Goal: Information Seeking & Learning: Learn about a topic

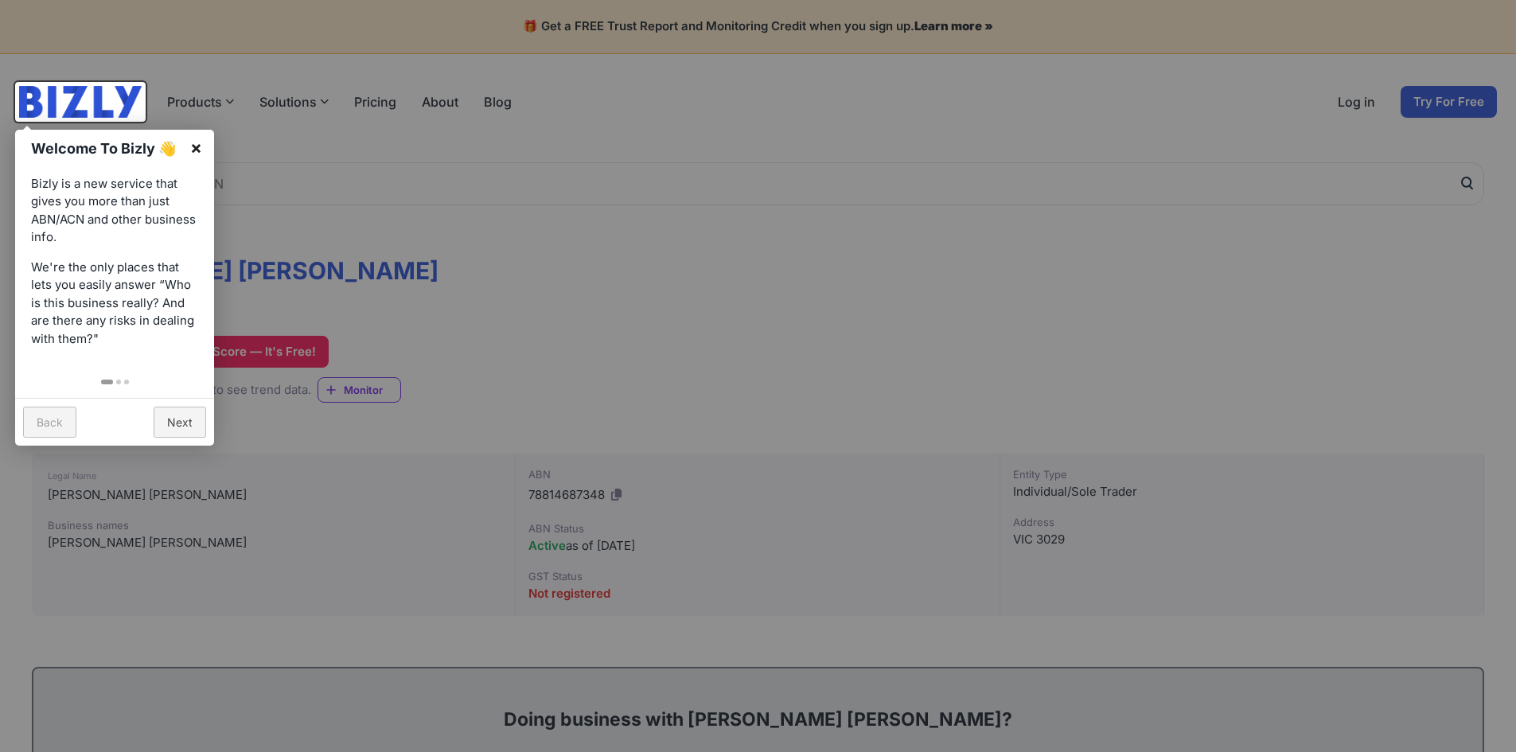
click at [197, 155] on link "×" at bounding box center [196, 148] width 36 height 36
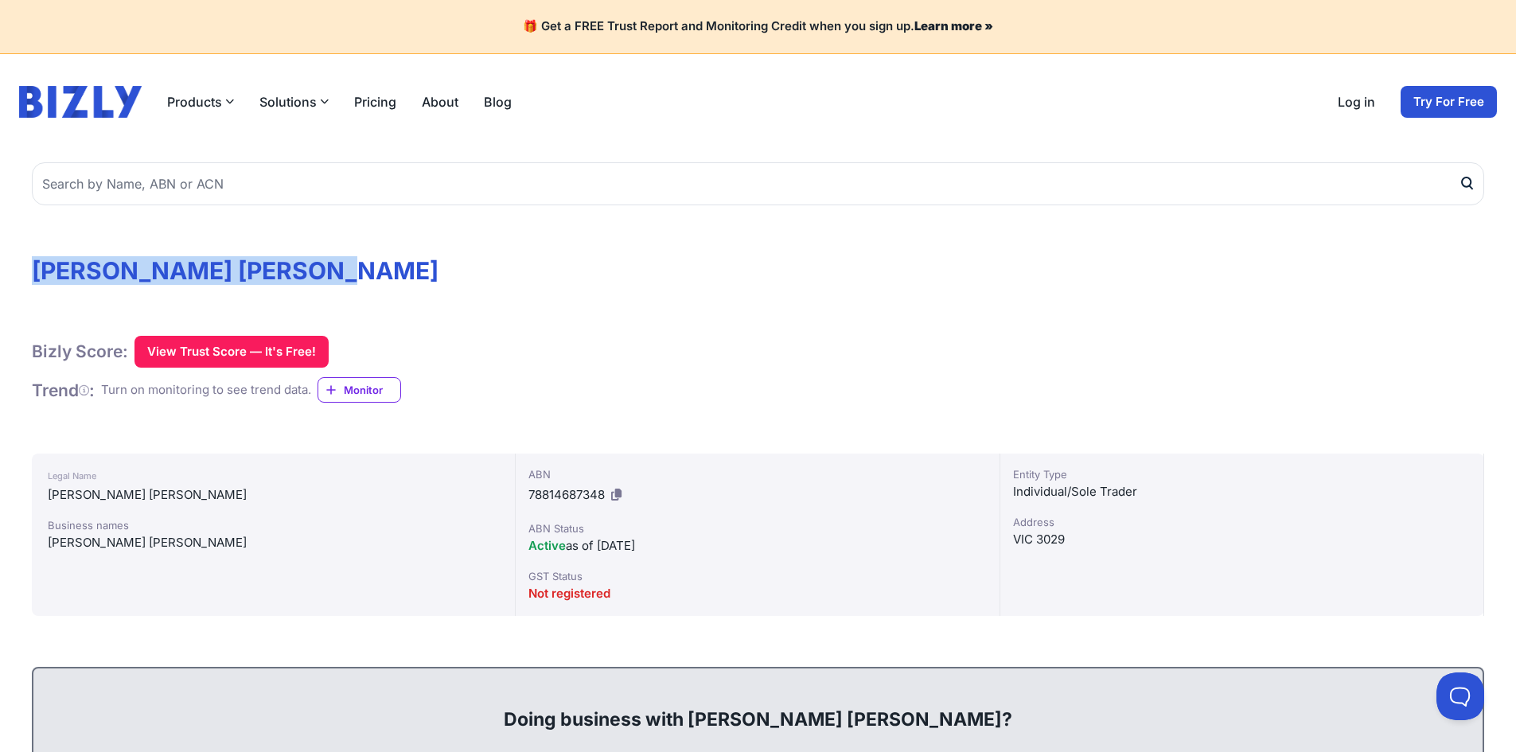
drag, startPoint x: 24, startPoint y: 267, endPoint x: 343, endPoint y: 234, distance: 320.7
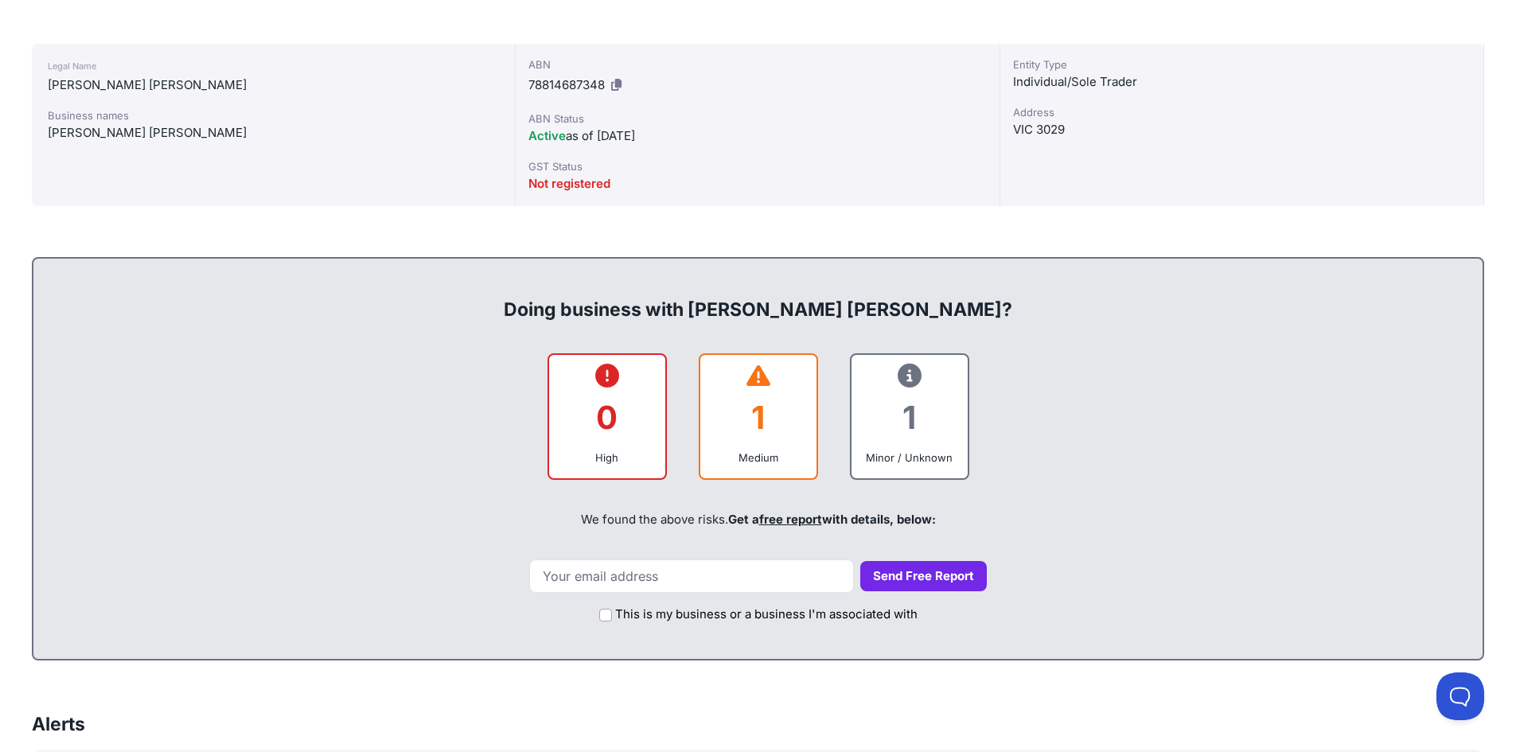
scroll to position [417, 0]
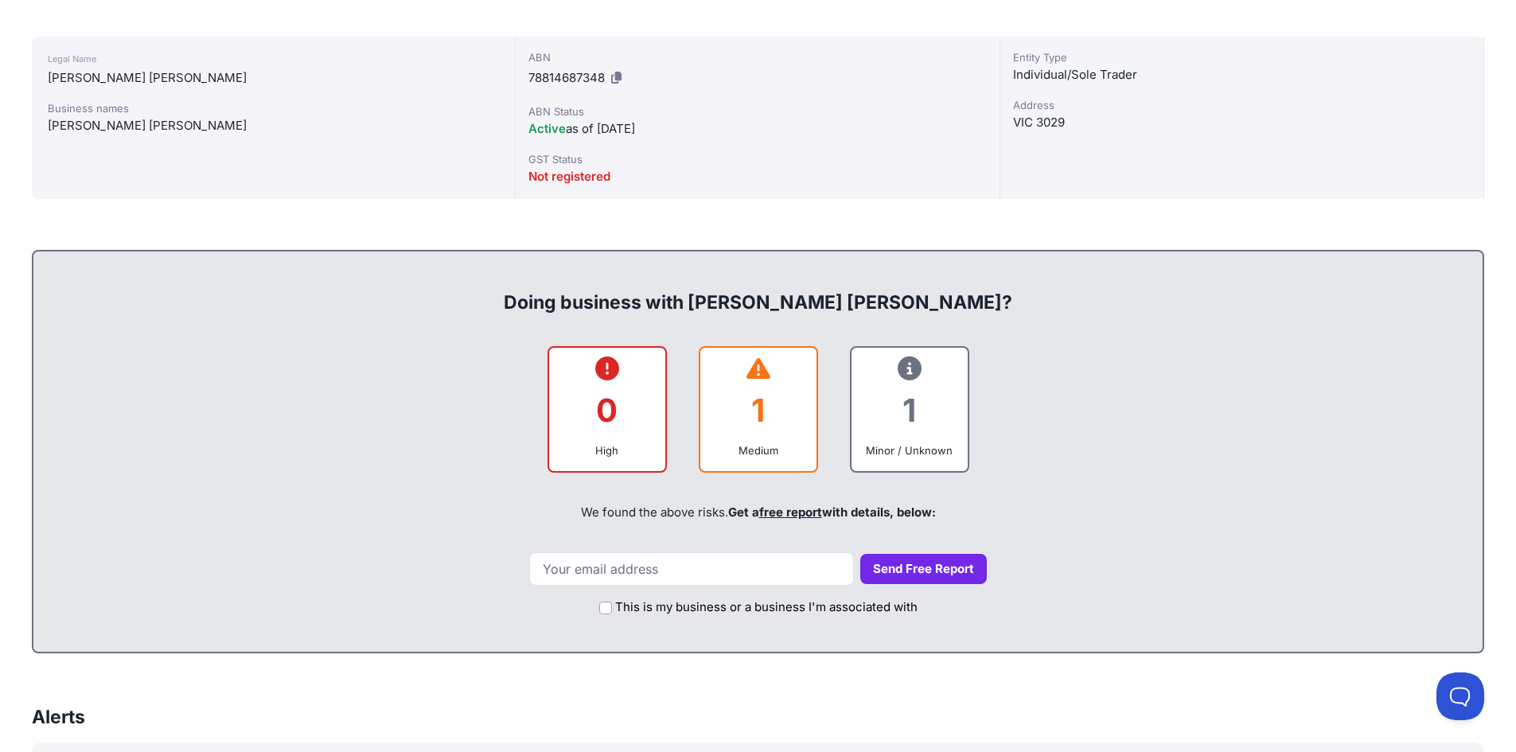
drag, startPoint x: 467, startPoint y: 289, endPoint x: 976, endPoint y: 285, distance: 508.5
click at [976, 285] on div "Doing business with [PERSON_NAME] [PERSON_NAME]?" at bounding box center [757, 289] width 1417 height 51
drag, startPoint x: 555, startPoint y: 520, endPoint x: 1089, endPoint y: 498, distance: 535.2
click at [1089, 498] on div "We found the above risks. Get a free report with details, below:" at bounding box center [757, 512] width 1417 height 54
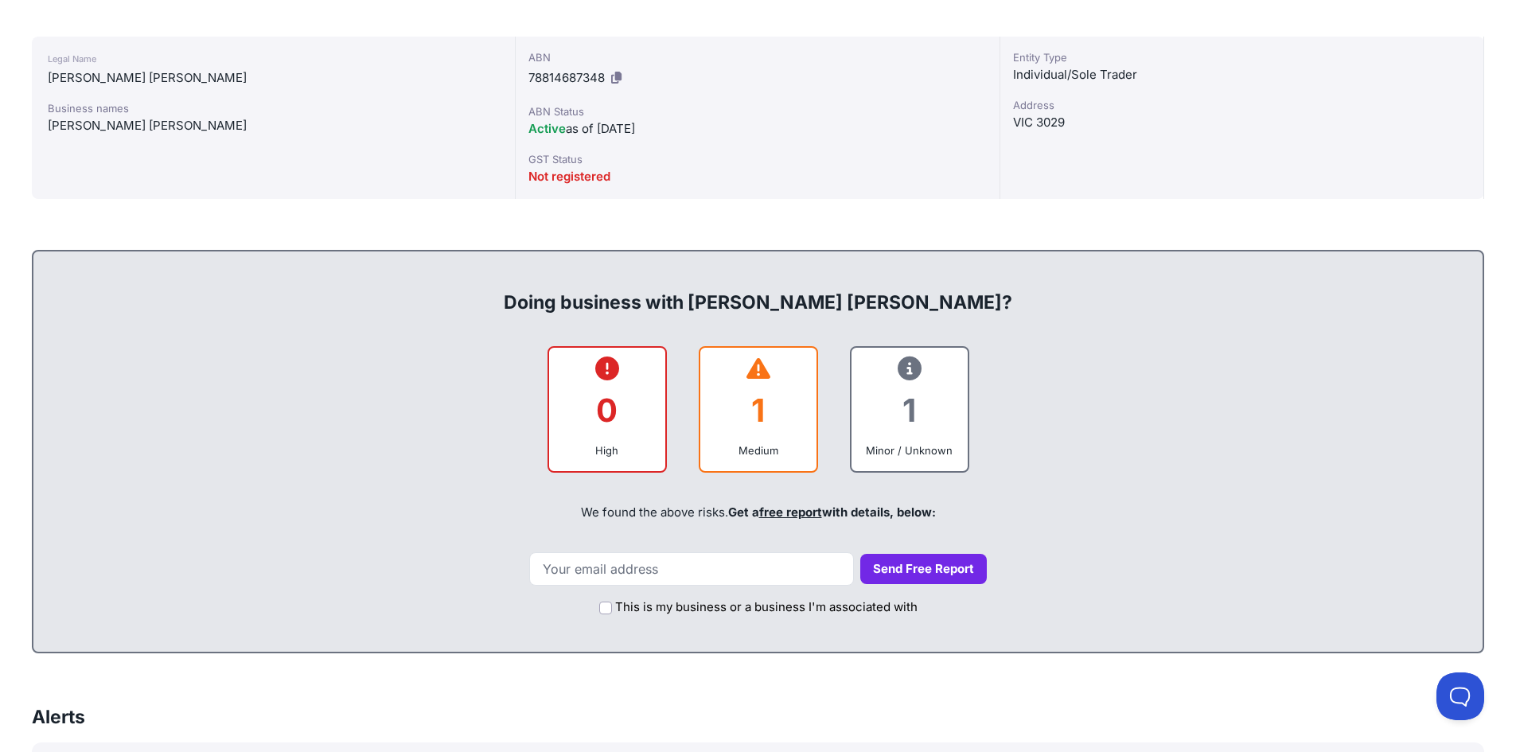
click at [1068, 510] on div "We found the above risks. Get a free report with details, below:" at bounding box center [757, 512] width 1417 height 54
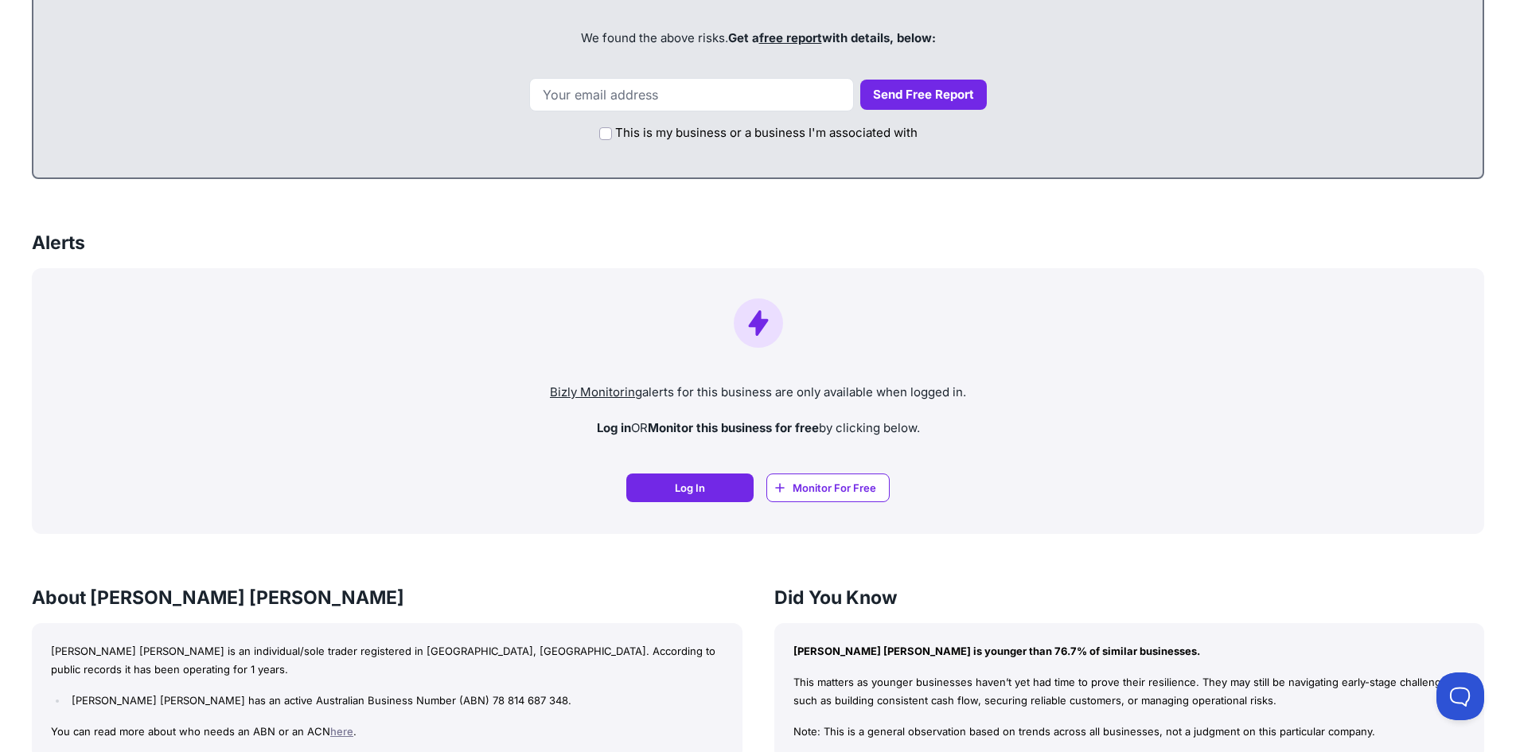
scroll to position [892, 0]
drag, startPoint x: 454, startPoint y: 380, endPoint x: 1059, endPoint y: 429, distance: 607.5
click at [1059, 429] on div "Bizly Monitoring alerts for this business are only available when logged in. Lo…" at bounding box center [758, 400] width 1452 height 266
click at [1059, 429] on p "Log in OR Monitor this business for free by clicking below." at bounding box center [758, 428] width 1427 height 18
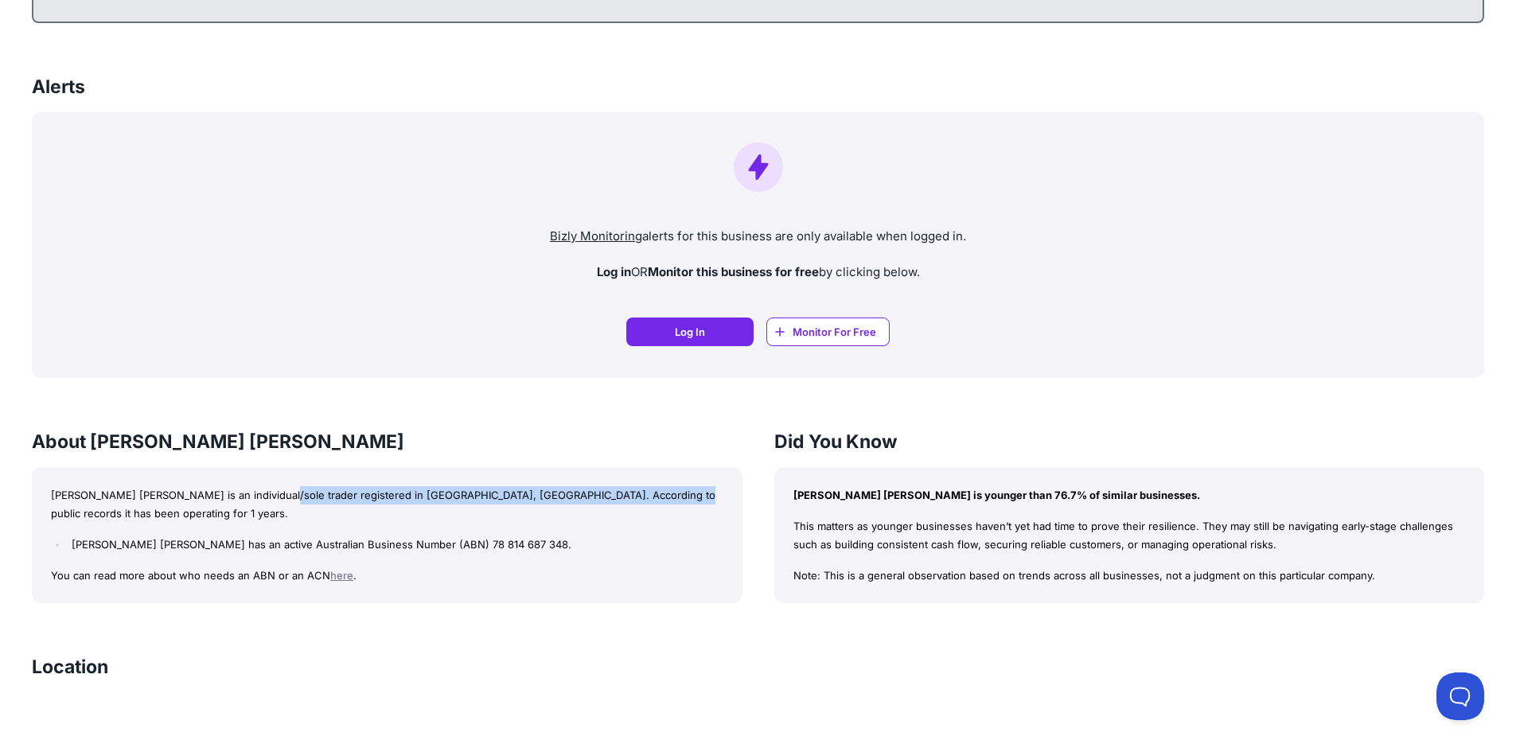
drag, startPoint x: 281, startPoint y: 493, endPoint x: 645, endPoint y: 494, distance: 364.4
click at [645, 494] on p "[PERSON_NAME] [PERSON_NAME] is an individual/sole trader registered in [GEOGRAP…" at bounding box center [387, 504] width 672 height 37
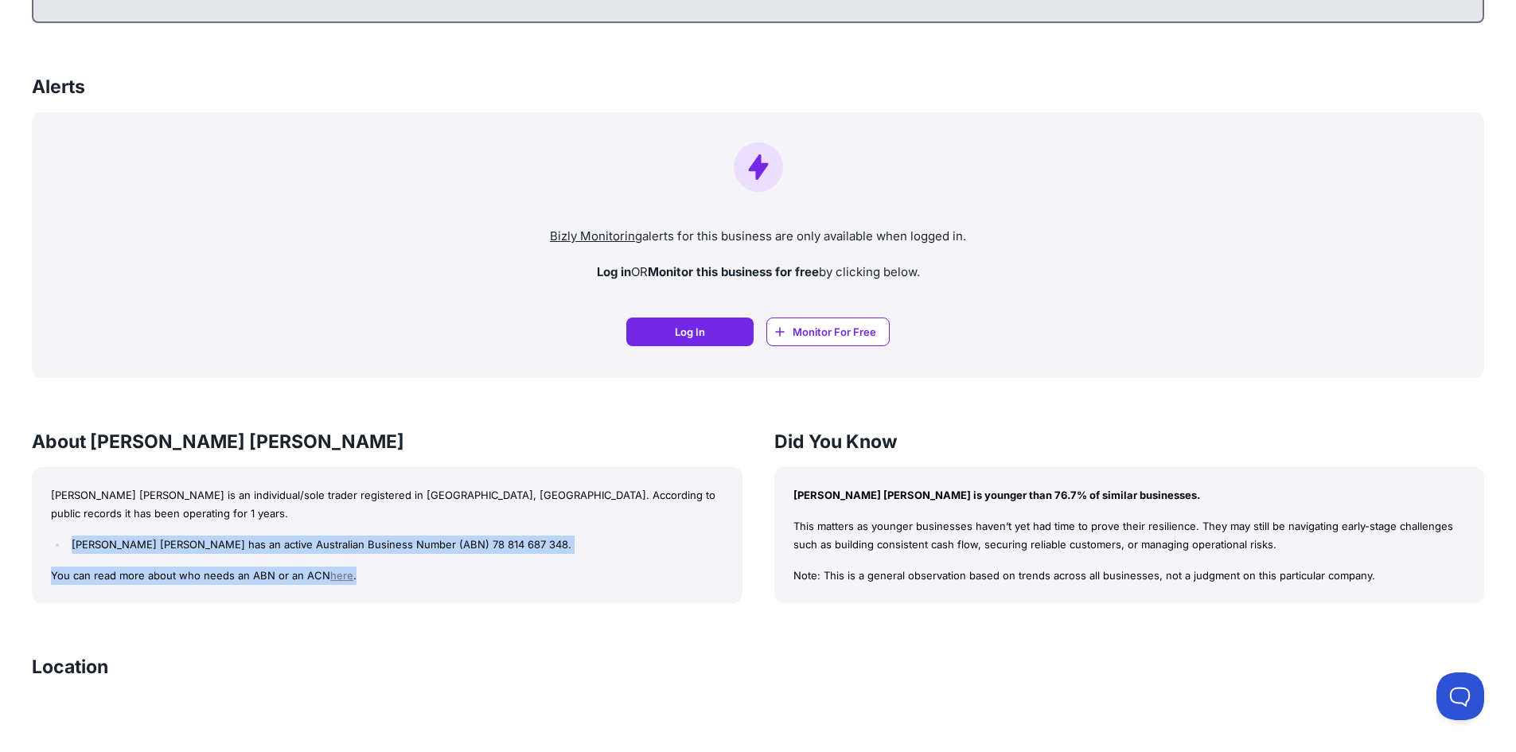
drag, startPoint x: 45, startPoint y: 544, endPoint x: 384, endPoint y: 578, distance: 340.6
click at [384, 578] on div "[PERSON_NAME] [PERSON_NAME] is an individual/sole trader registered in [GEOGRAP…" at bounding box center [387, 535] width 711 height 137
click at [384, 578] on p "You can read more about who needs an ABN or an ACN here ." at bounding box center [387, 576] width 672 height 18
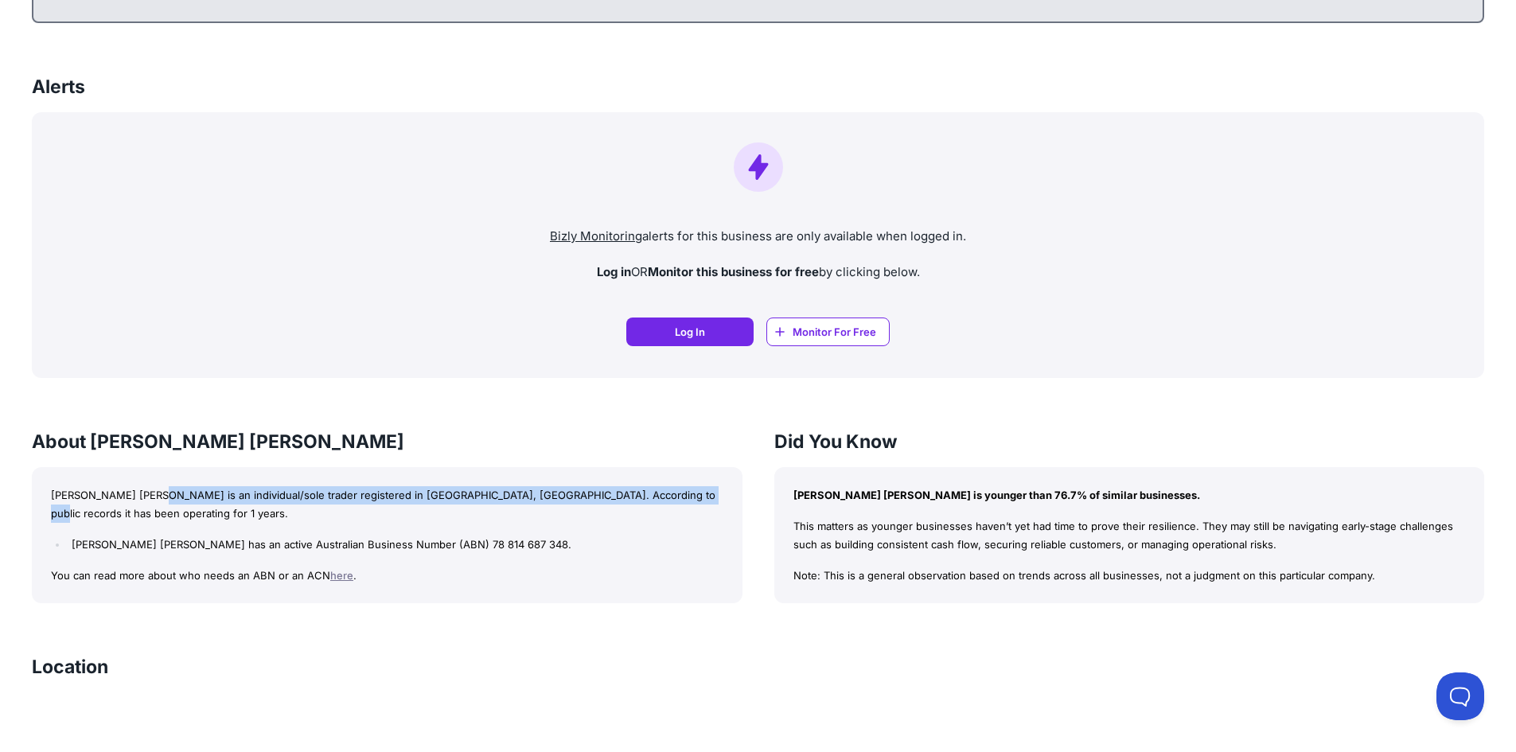
drag, startPoint x: 162, startPoint y: 493, endPoint x: 682, endPoint y: 499, distance: 520.4
click at [682, 499] on p "[PERSON_NAME] [PERSON_NAME] is an individual/sole trader registered in [GEOGRAP…" at bounding box center [387, 504] width 672 height 37
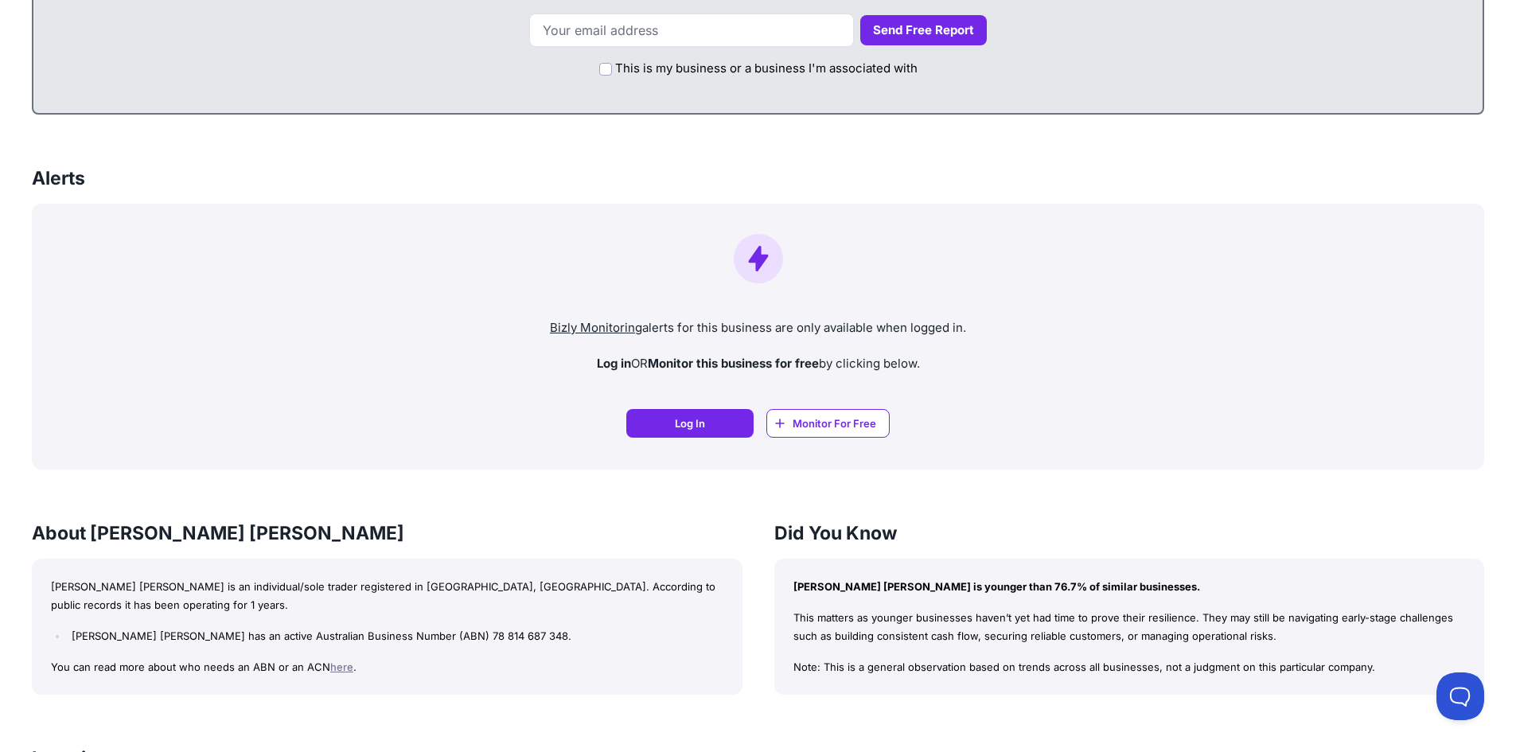
scroll to position [925, 0]
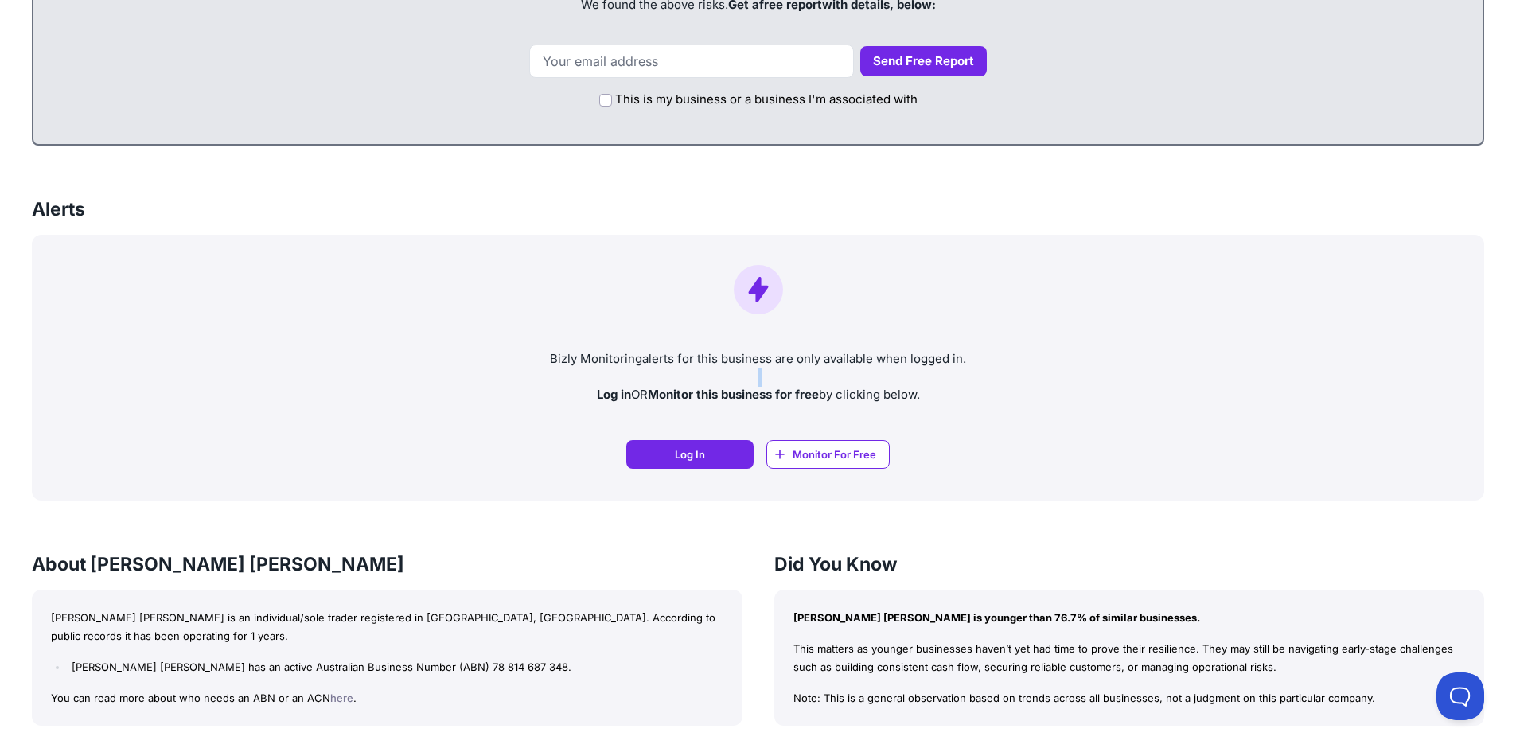
drag, startPoint x: 564, startPoint y: 390, endPoint x: 980, endPoint y: 385, distance: 416.2
click at [980, 385] on div "Bizly Monitoring alerts for this business are only available when logged in. Lo…" at bounding box center [758, 368] width 1452 height 266
drag, startPoint x: 645, startPoint y: 357, endPoint x: 984, endPoint y: 360, distance: 339.8
click at [984, 360] on p "Bizly Monitoring alerts for this business are only available when logged in." at bounding box center [758, 359] width 1427 height 18
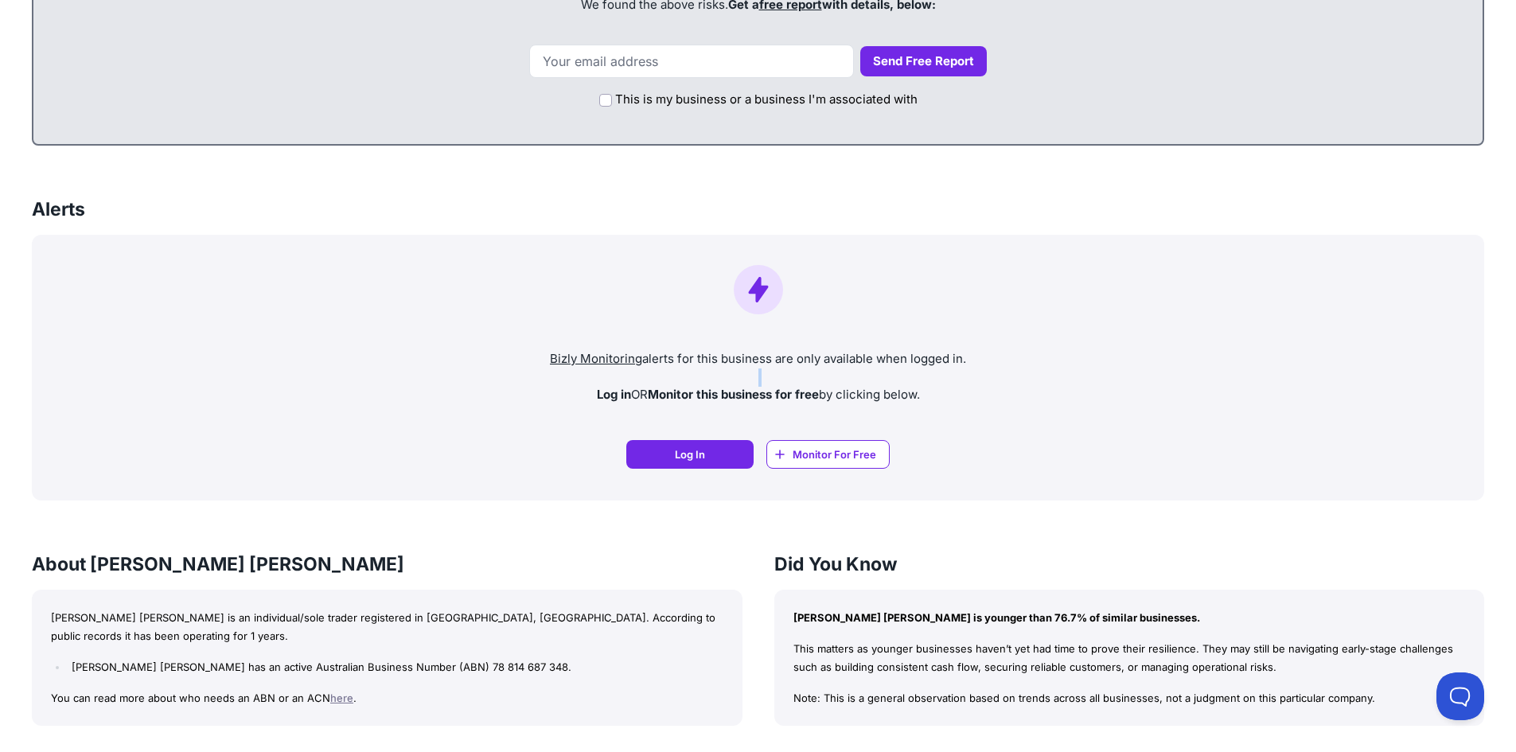
click at [984, 360] on p "Bizly Monitoring alerts for this business are only available when logged in." at bounding box center [758, 359] width 1427 height 18
drag, startPoint x: 647, startPoint y: 360, endPoint x: 838, endPoint y: 361, distance: 191.0
click at [695, 371] on div "Bizly Monitoring alerts for this business are only available when logged in. Lo…" at bounding box center [758, 368] width 1452 height 266
click at [755, 358] on p "Bizly Monitoring alerts for this business are only available when logged in." at bounding box center [758, 359] width 1427 height 18
drag, startPoint x: 645, startPoint y: 359, endPoint x: 1028, endPoint y: 358, distance: 383.5
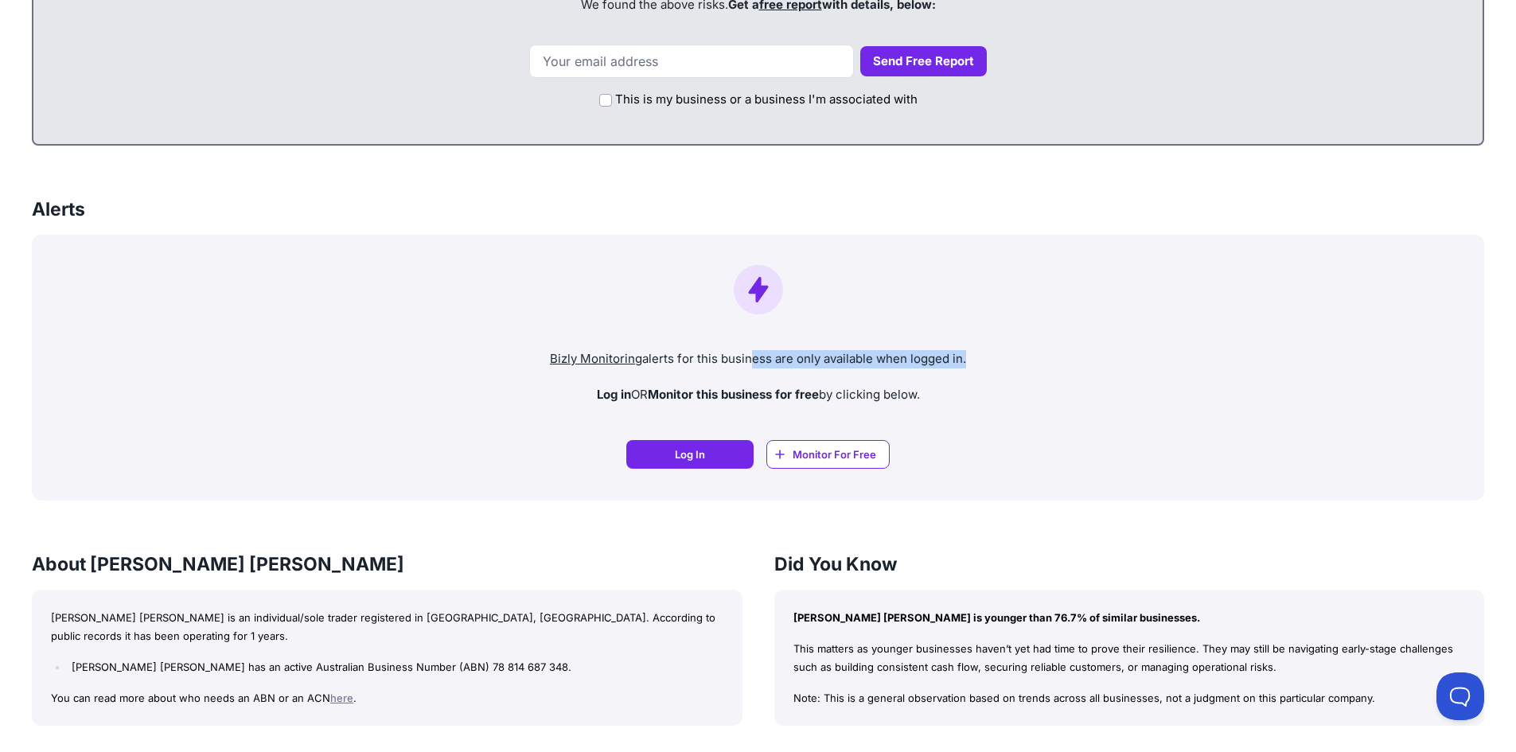
click at [1028, 358] on p "Bizly Monitoring alerts for this business are only available when logged in." at bounding box center [758, 359] width 1427 height 18
drag, startPoint x: 643, startPoint y: 353, endPoint x: 997, endPoint y: 364, distance: 354.3
click at [997, 364] on p "Bizly Monitoring alerts for this business are only available when logged in." at bounding box center [758, 359] width 1427 height 18
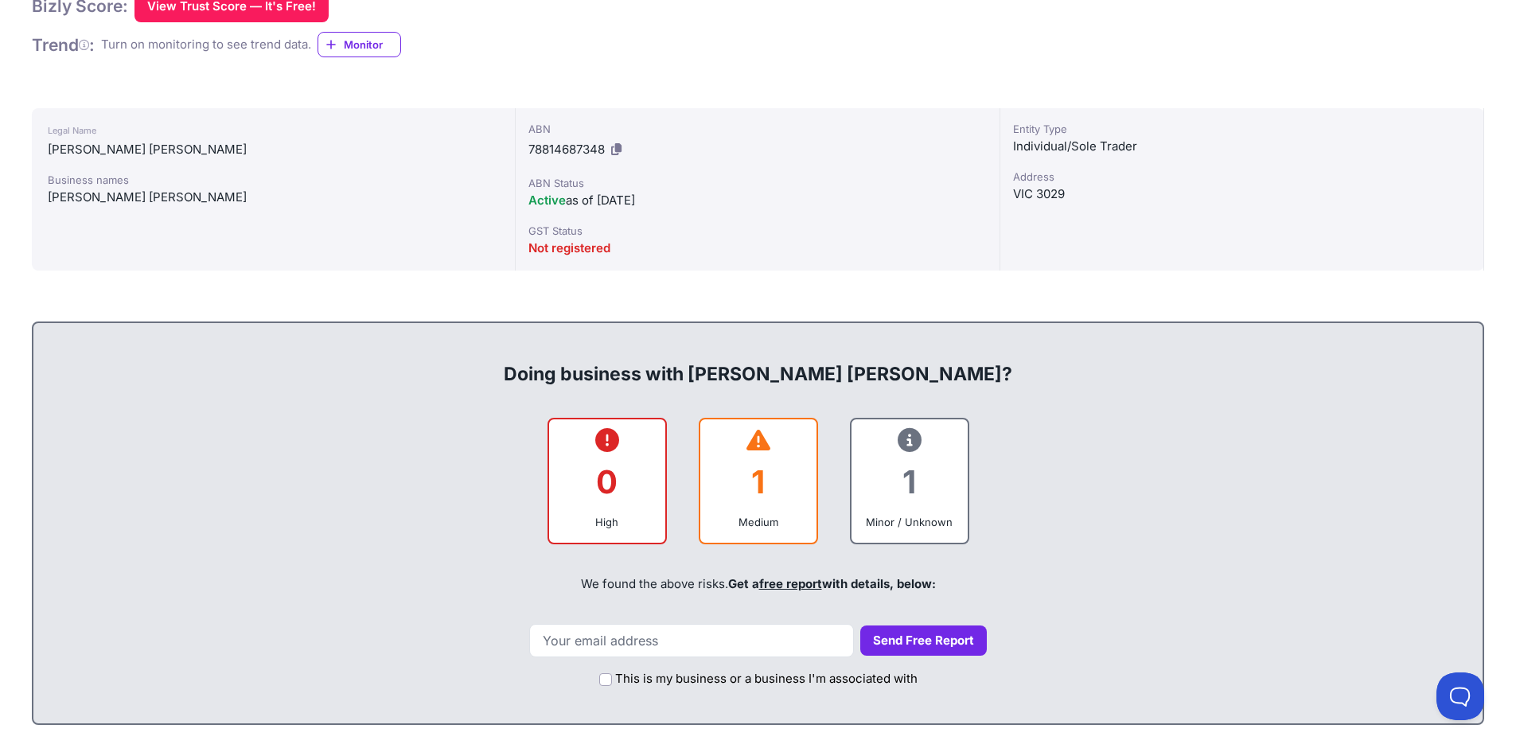
scroll to position [344, 0]
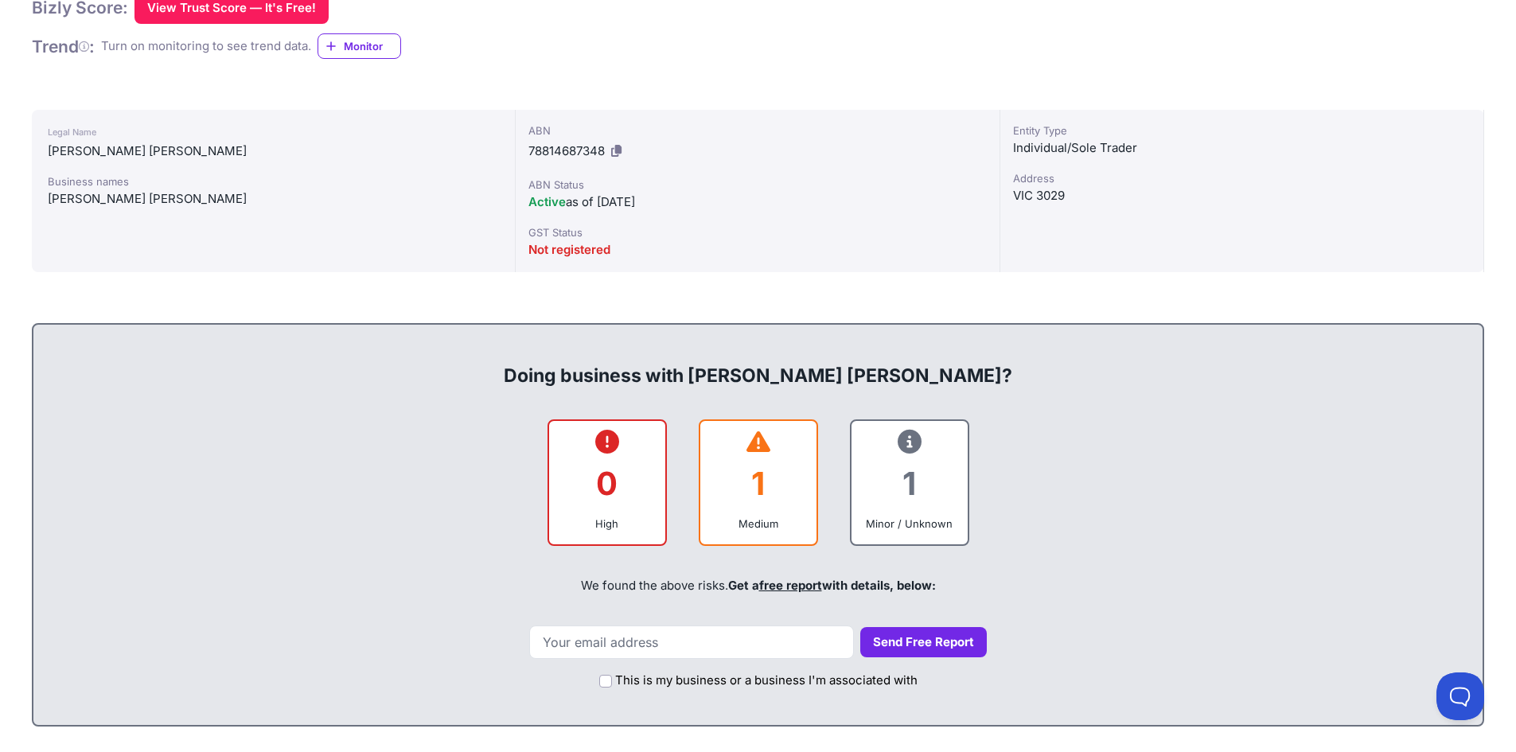
drag, startPoint x: 509, startPoint y: 375, endPoint x: 1016, endPoint y: 369, distance: 506.9
click at [1016, 369] on div "Doing business with [PERSON_NAME] [PERSON_NAME]?" at bounding box center [757, 362] width 1417 height 51
drag, startPoint x: 500, startPoint y: 364, endPoint x: 1049, endPoint y: 384, distance: 549.4
click at [1049, 384] on div "Doing business with [PERSON_NAME] [PERSON_NAME]?" at bounding box center [757, 362] width 1417 height 51
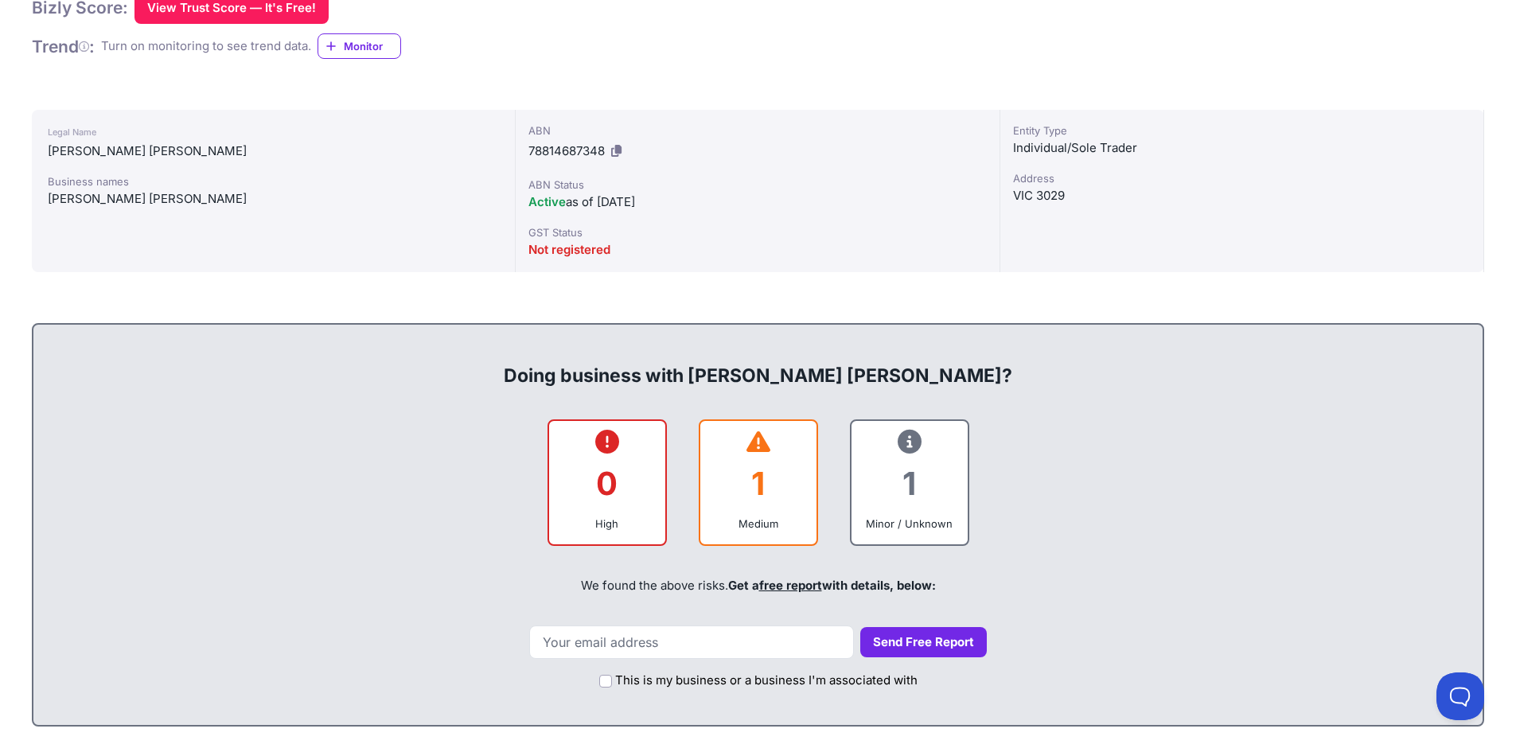
click at [1049, 384] on div "Doing business with [PERSON_NAME] [PERSON_NAME]?" at bounding box center [757, 362] width 1417 height 51
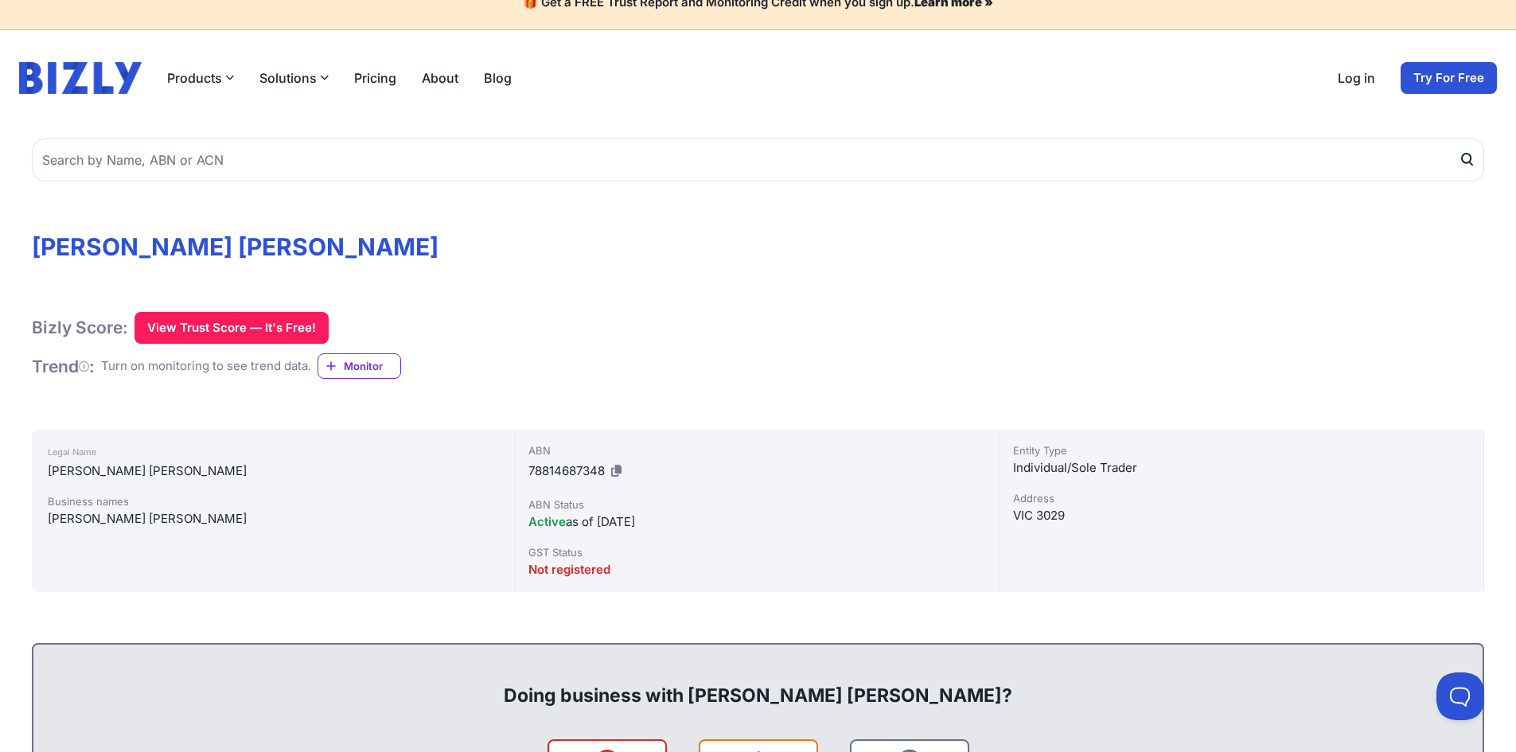
scroll to position [0, 0]
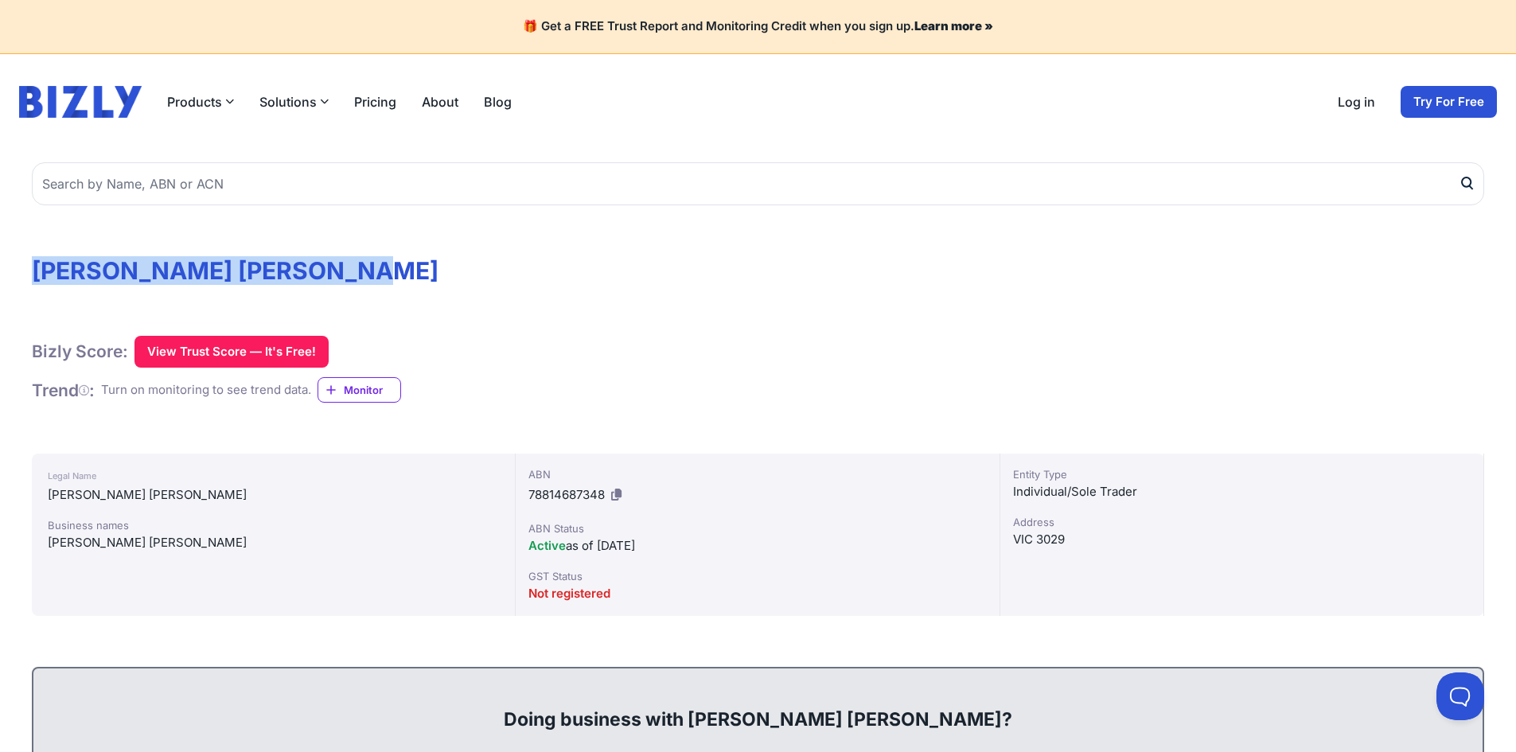
drag, startPoint x: 33, startPoint y: 271, endPoint x: 490, endPoint y: 275, distance: 456.8
click at [490, 275] on h1 "[PERSON_NAME] [PERSON_NAME]" at bounding box center [758, 270] width 1452 height 29
